Goal: Information Seeking & Learning: Learn about a topic

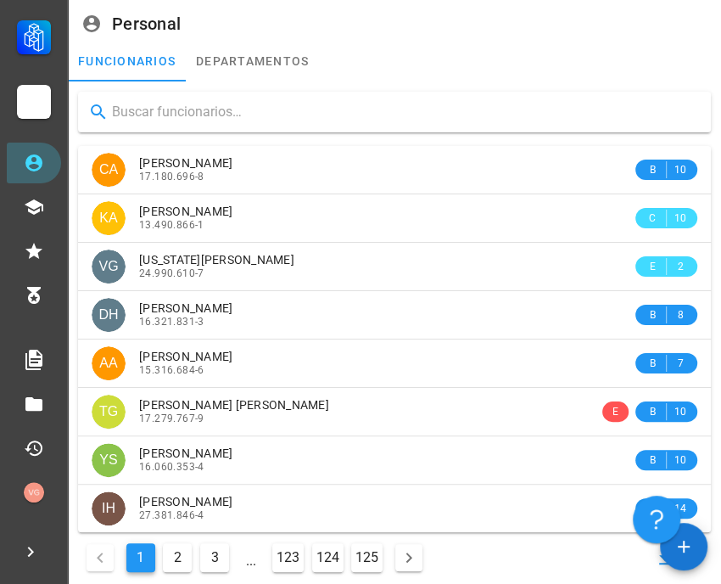
drag, startPoint x: 0, startPoint y: 0, endPoint x: 167, endPoint y: 104, distance: 196.7
click at [167, 104] on input "text" at bounding box center [405, 111] width 586 height 27
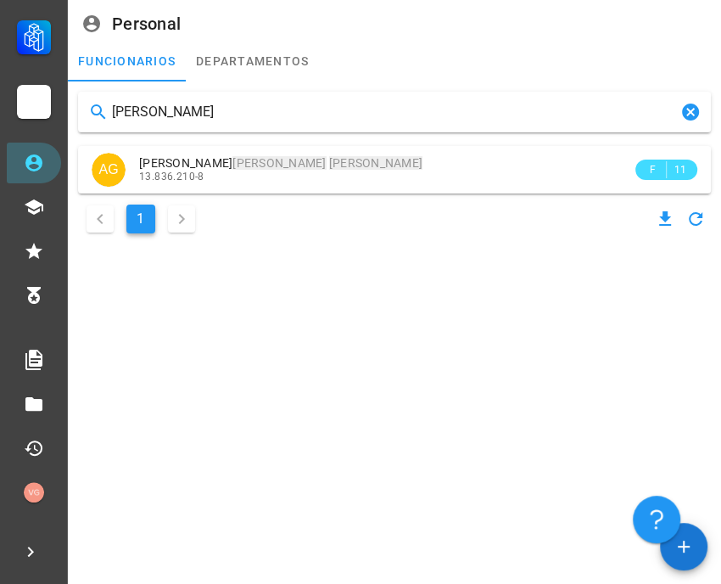
type input "[PERSON_NAME]"
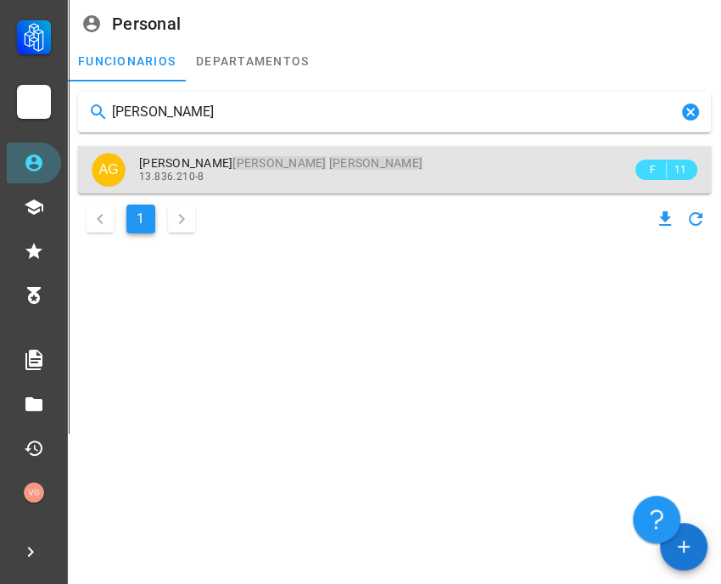
click at [326, 174] on div "13.836.210-8" at bounding box center [385, 177] width 493 height 12
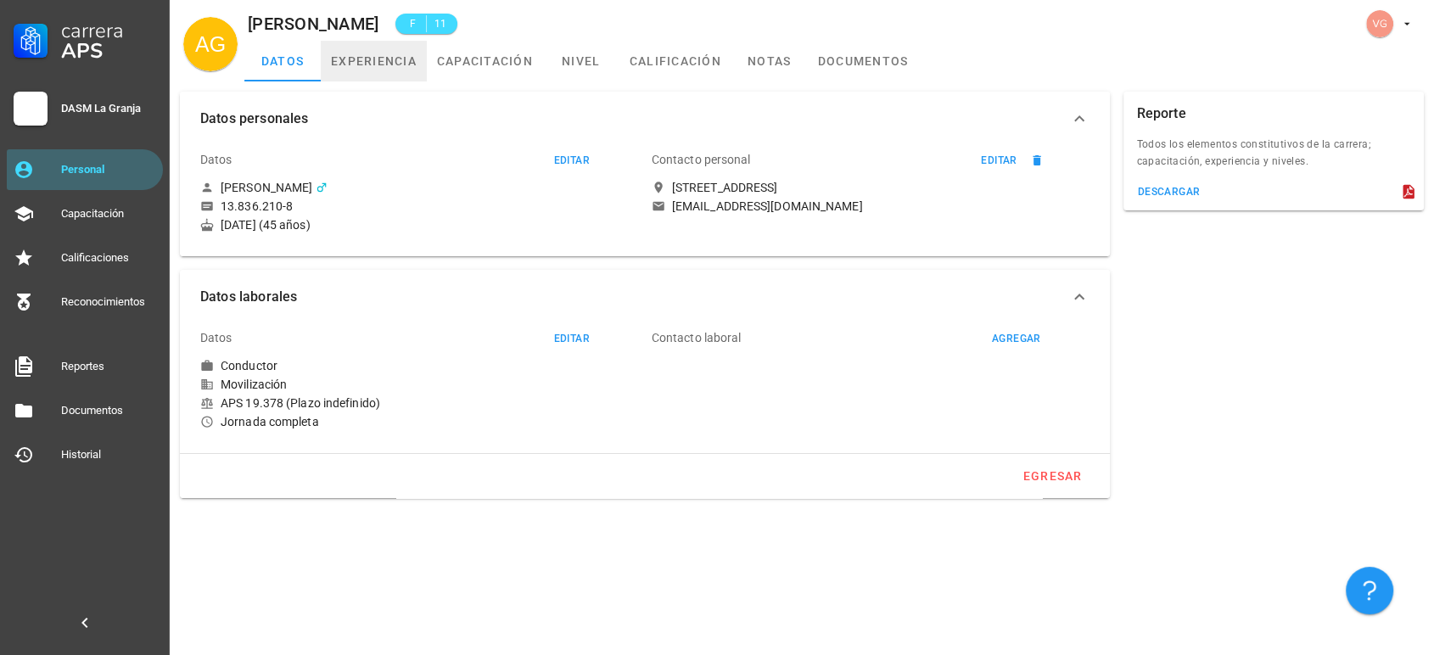
click at [401, 59] on link "experiencia" at bounding box center [374, 61] width 106 height 41
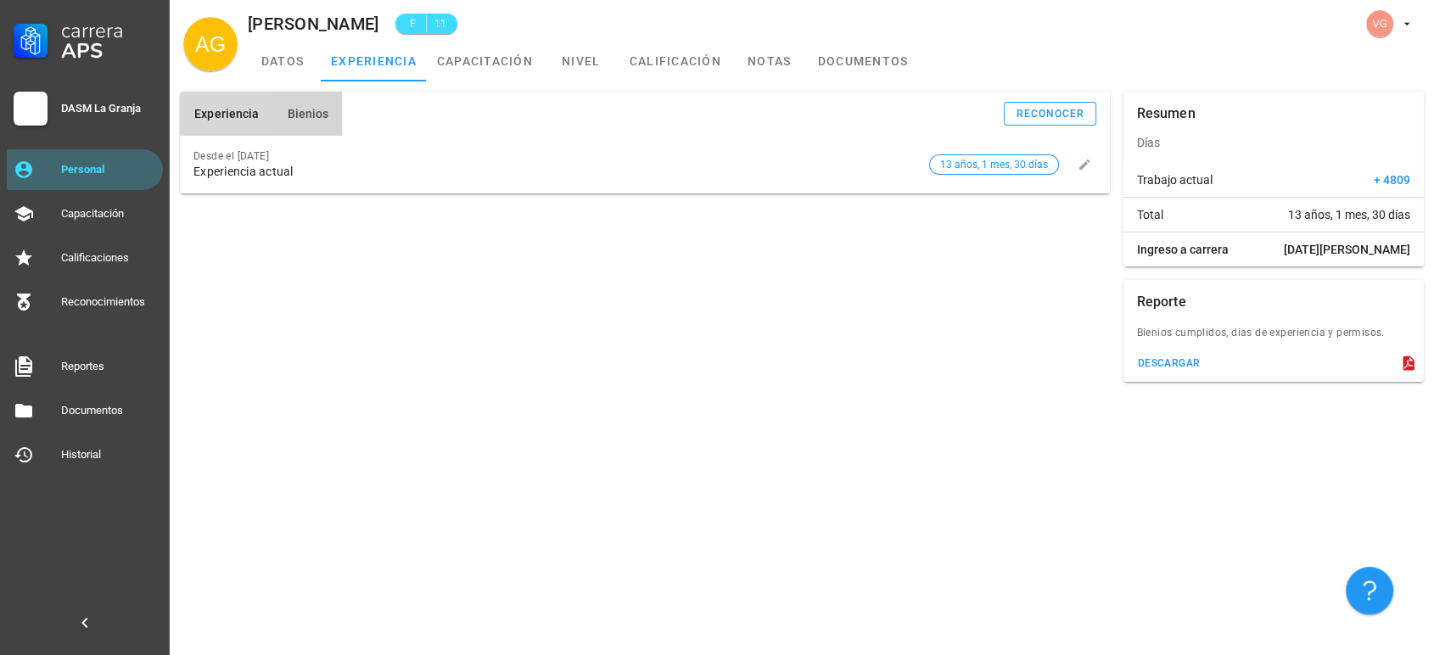
click at [333, 124] on button "Bienios" at bounding box center [307, 114] width 70 height 44
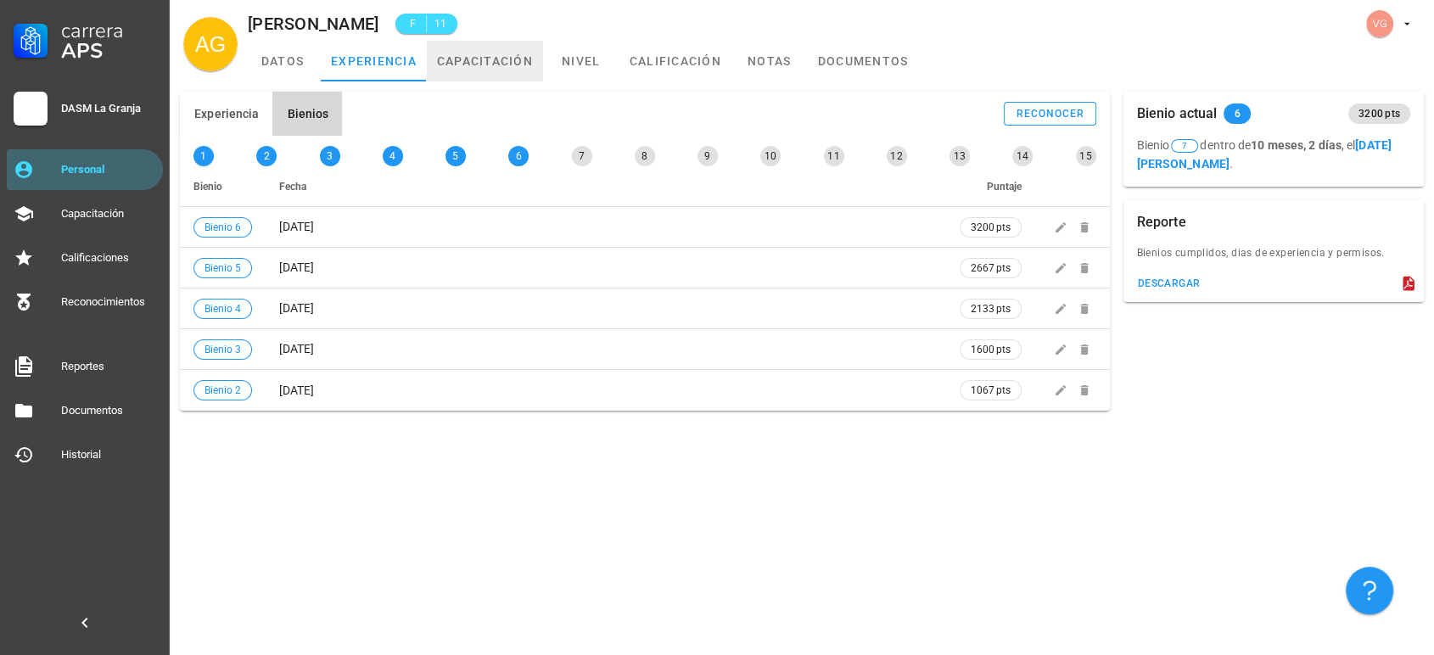
click at [482, 52] on link "capacitación" at bounding box center [485, 61] width 116 height 41
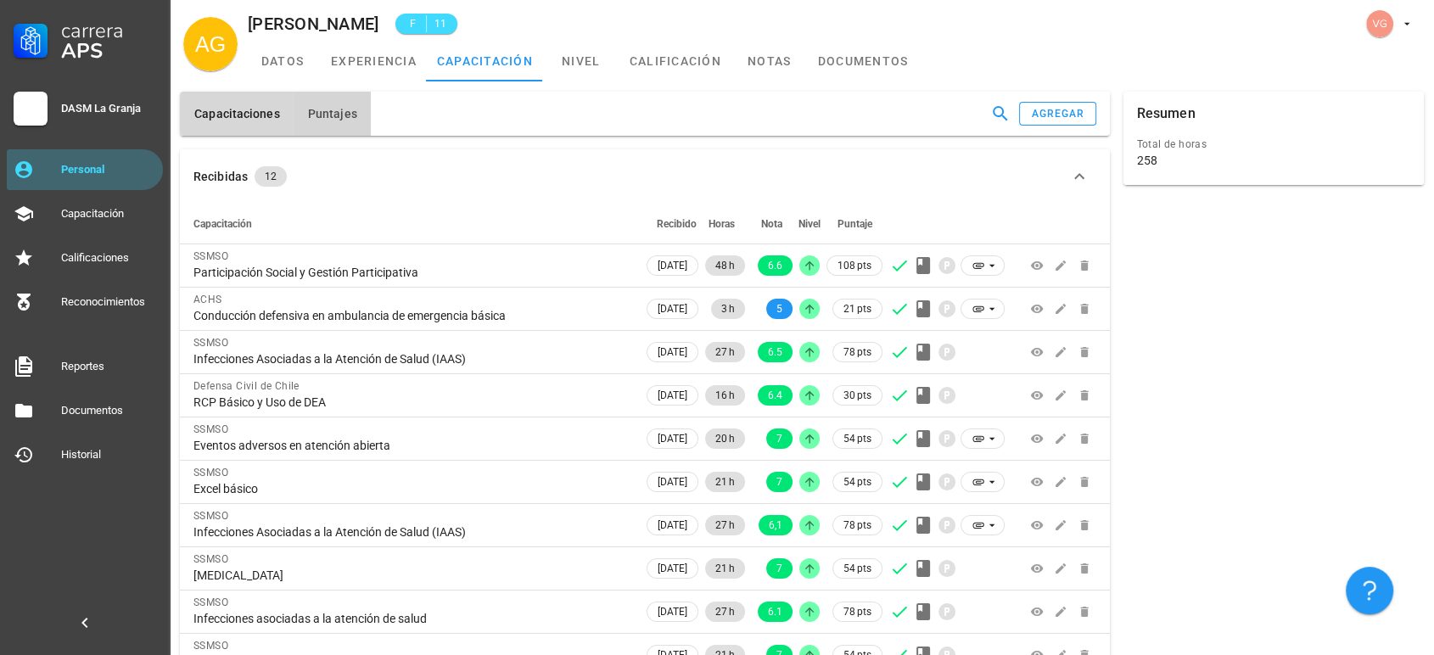
click at [348, 107] on span "Puntajes" at bounding box center [332, 114] width 50 height 14
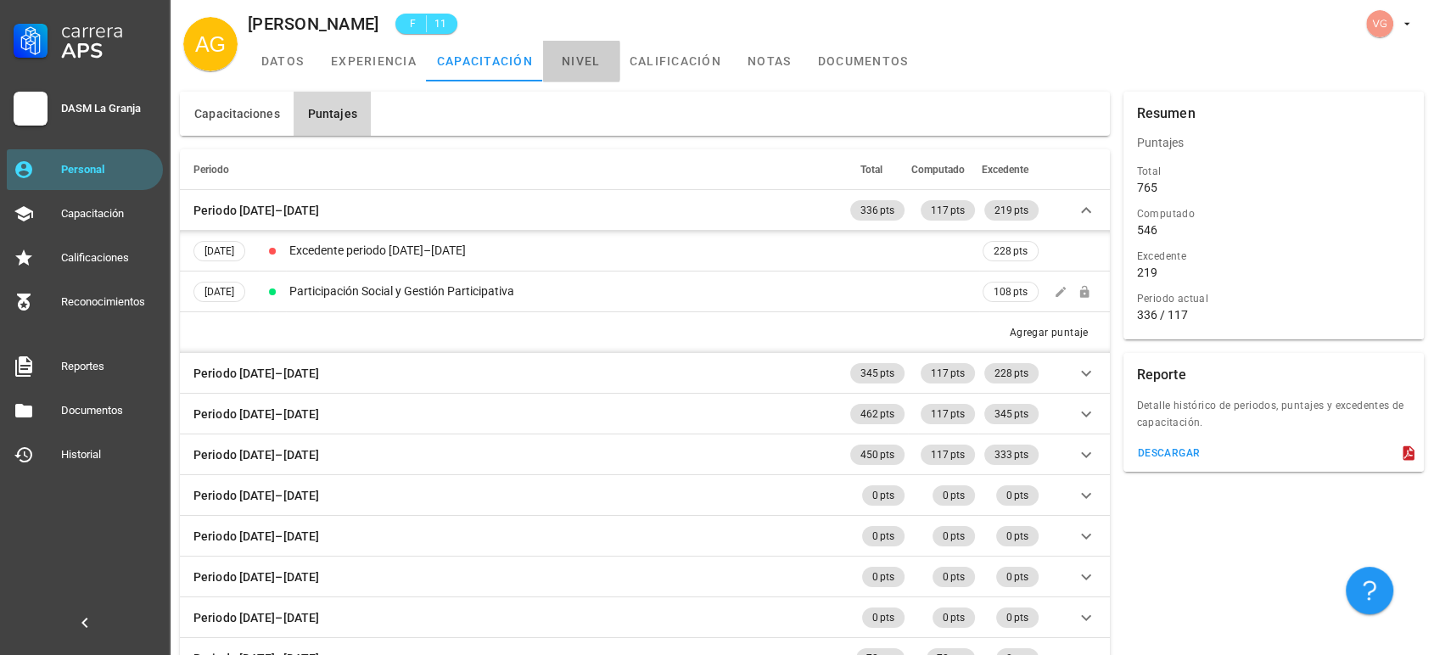
click at [603, 58] on link "nivel" at bounding box center [581, 61] width 76 height 41
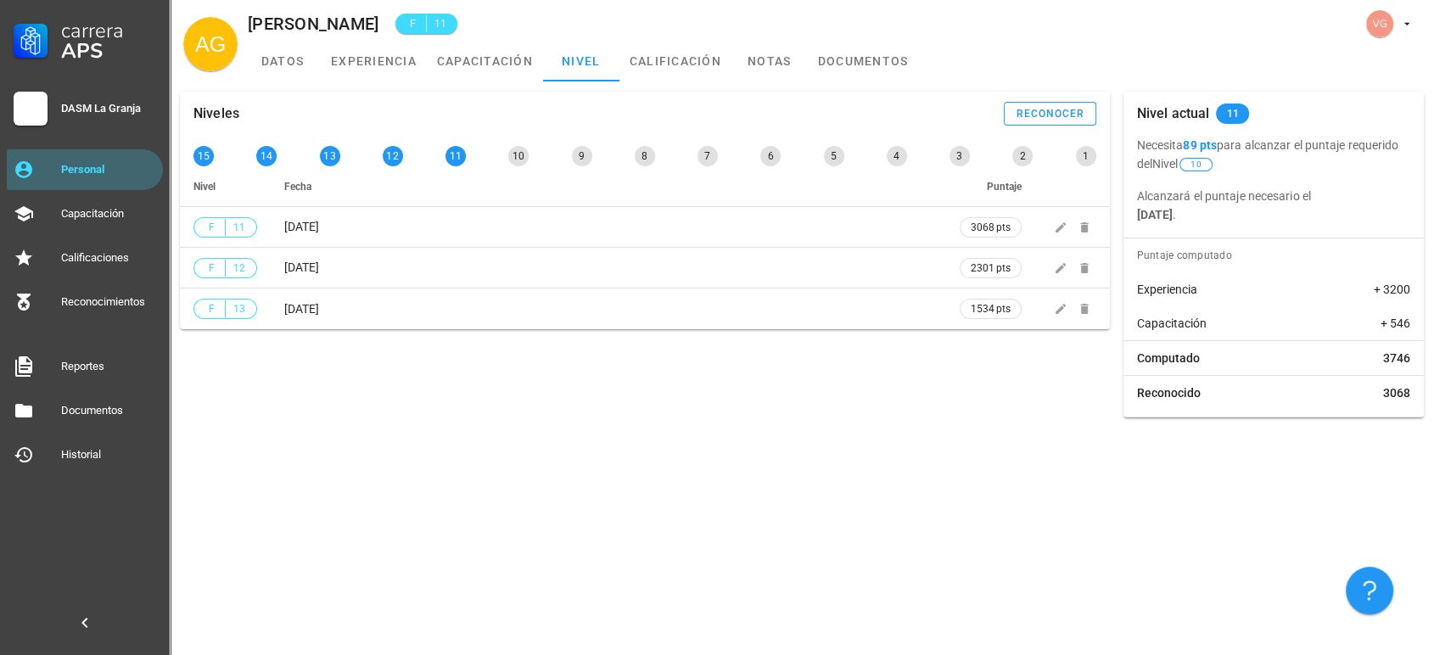
drag, startPoint x: 1187, startPoint y: 148, endPoint x: 1203, endPoint y: 143, distance: 17.7
click at [721, 143] on b "89 pts" at bounding box center [1200, 145] width 34 height 14
drag, startPoint x: 1136, startPoint y: 213, endPoint x: 1291, endPoint y: 213, distance: 154.5
click at [721, 213] on p "Alcanzará el puntaje necesario el [DATE] ." at bounding box center [1274, 205] width 274 height 37
click at [700, 406] on div "Niveles reconocer 15 14 13 12 11 10 9 8 7 6 5 4 3 2 1 Nivel Fecha Puntaje F 11 …" at bounding box center [645, 254] width 944 height 339
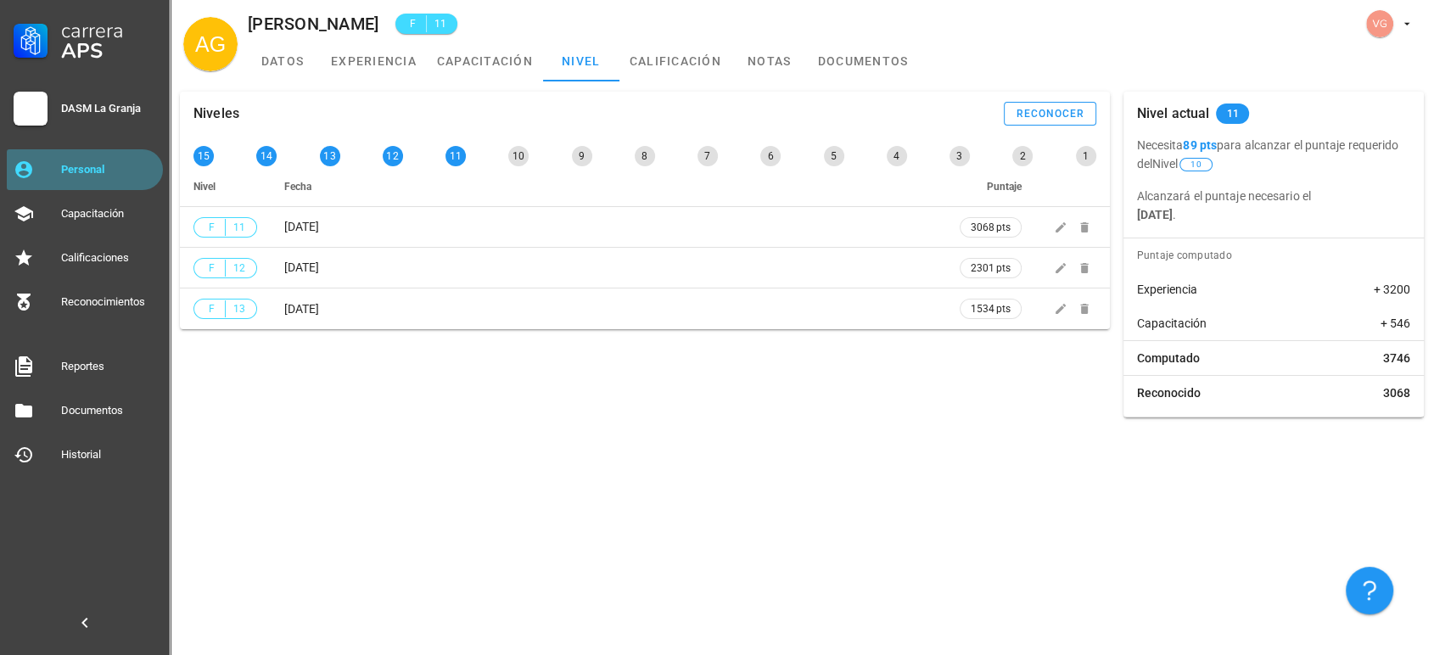
click at [126, 171] on div "Personal" at bounding box center [108, 170] width 95 height 14
